Goal: Information Seeking & Learning: Learn about a topic

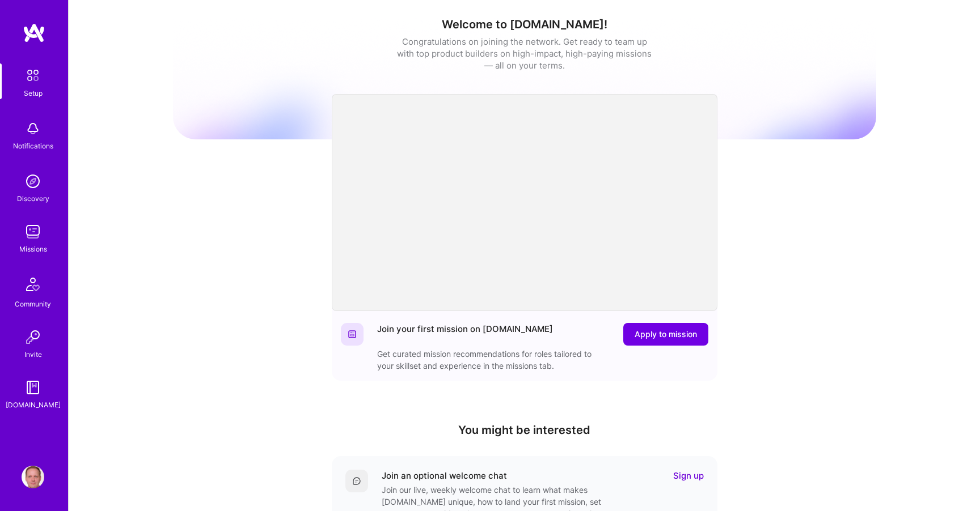
click at [39, 242] on img at bounding box center [33, 232] width 23 height 23
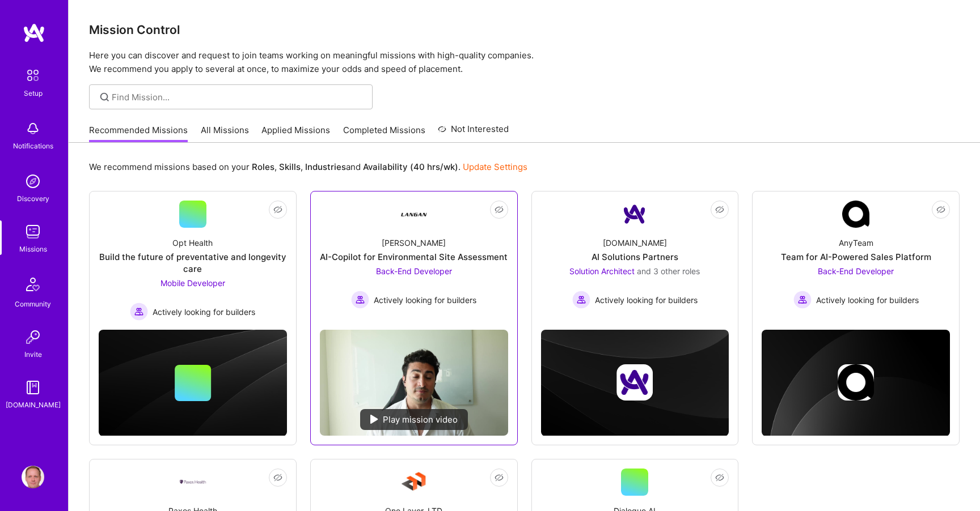
click at [426, 230] on div "[PERSON_NAME]-Copilot for Environmental Site Assessment Back-End Developer Acti…" at bounding box center [414, 268] width 188 height 81
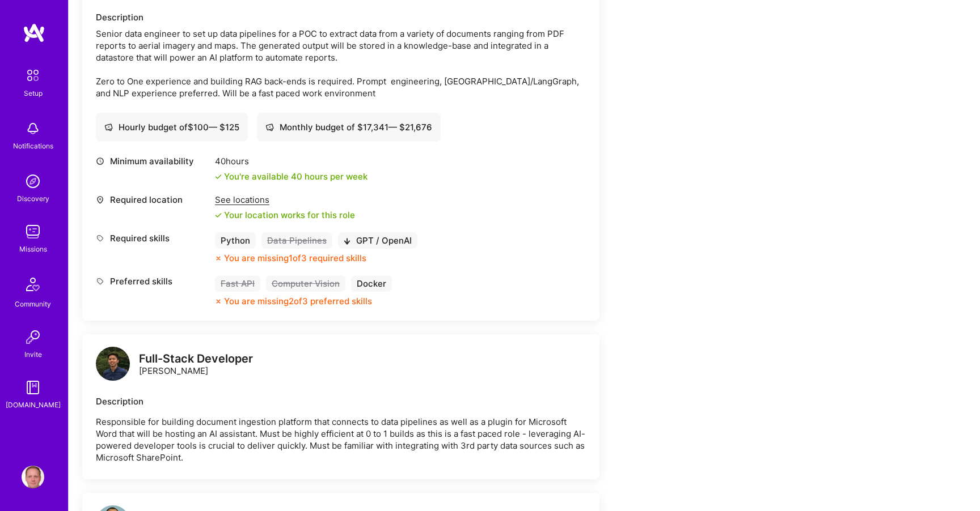
scroll to position [460, 0]
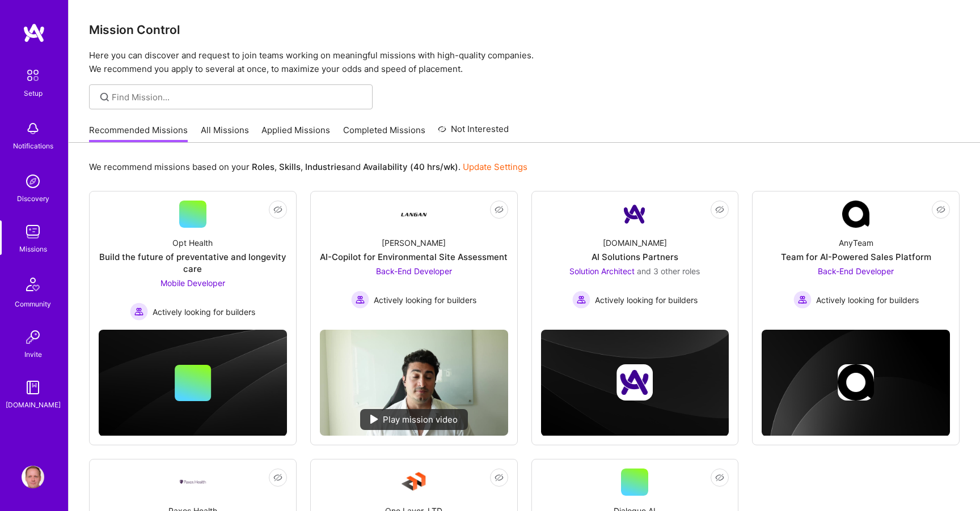
click at [680, 133] on div "Recommended Missions All Missions Applied Missions Completed Missions Not Inter…" at bounding box center [524, 130] width 870 height 24
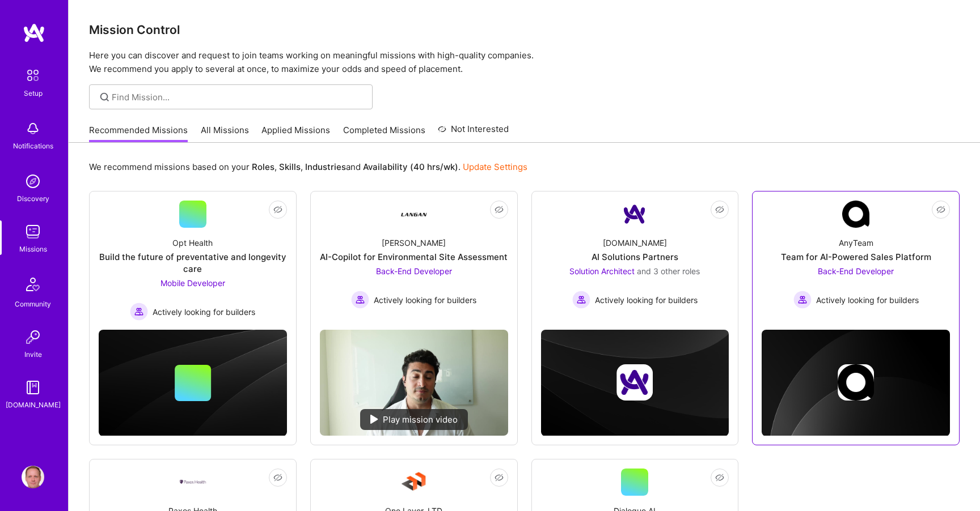
click at [816, 226] on link "Not Interested AnyTeam Team for AI-Powered Sales Platform Back-End Developer Ac…" at bounding box center [855, 257] width 188 height 113
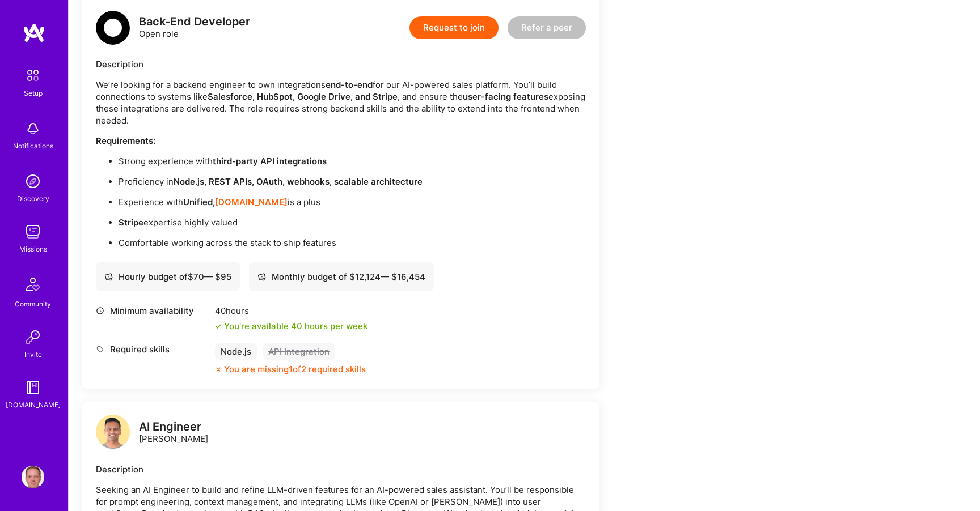
scroll to position [342, 0]
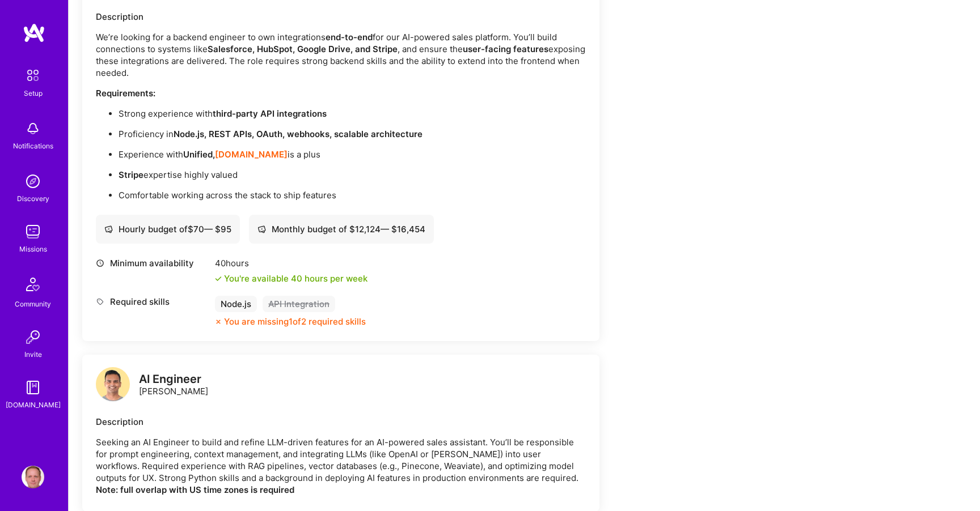
click at [201, 152] on strong "Unified," at bounding box center [199, 154] width 32 height 11
click at [228, 153] on strong "[DOMAIN_NAME]" at bounding box center [251, 154] width 73 height 11
